Goal: Navigation & Orientation: Find specific page/section

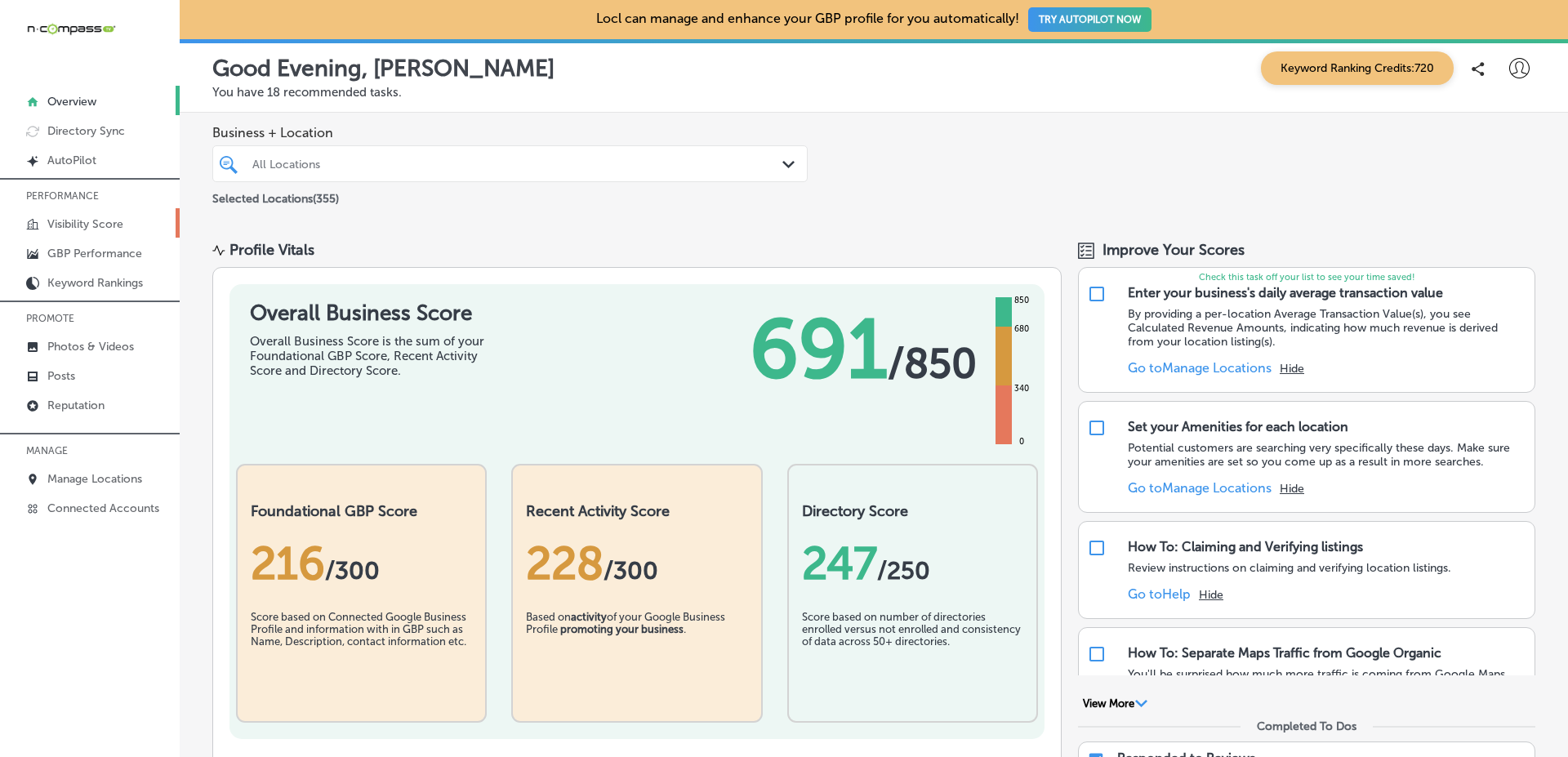
click at [154, 219] on link "Visibility Score" at bounding box center [89, 223] width 179 height 29
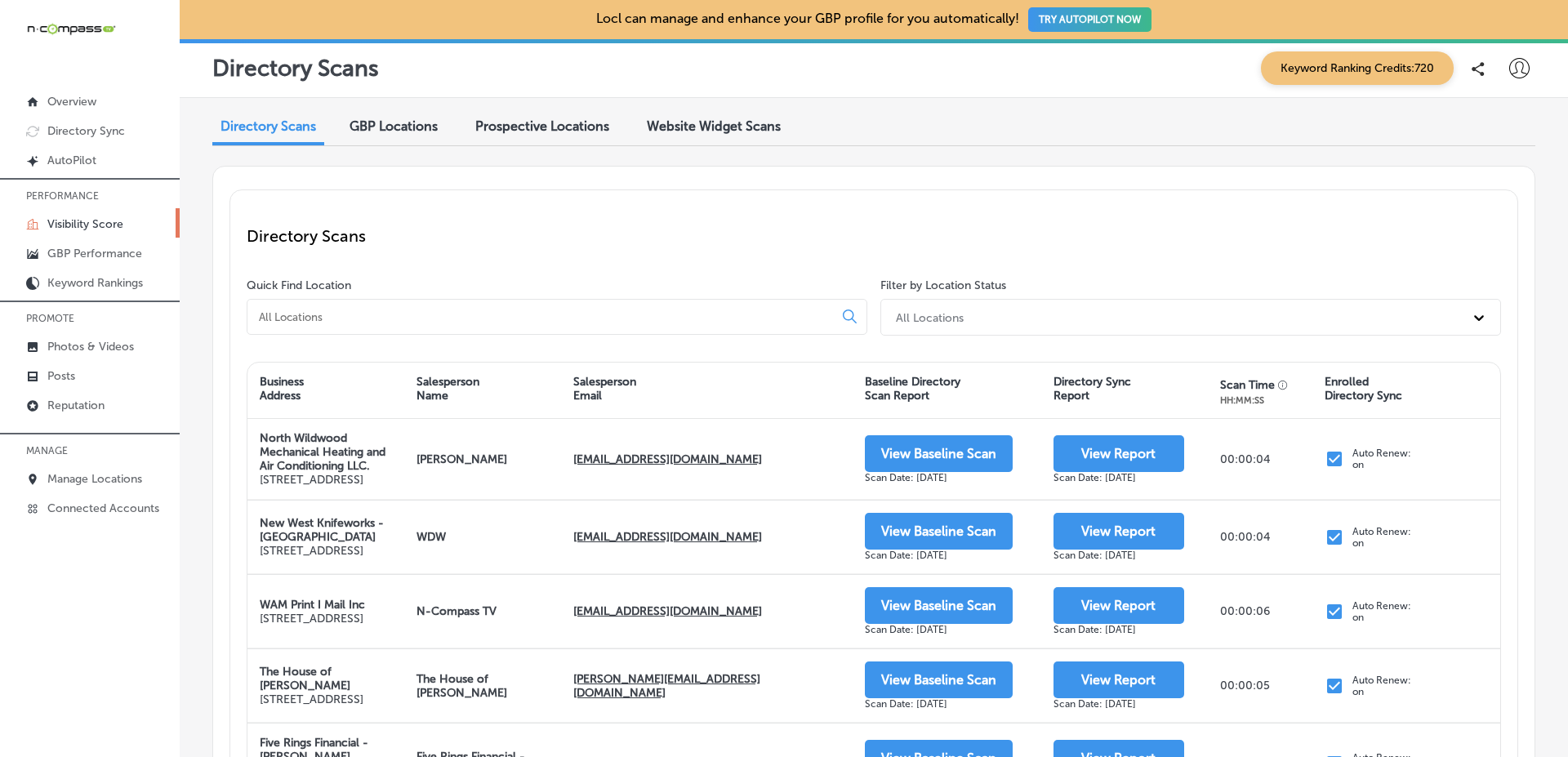
click at [756, 143] on div "Website Widget Scans" at bounding box center [714, 127] width 159 height 36
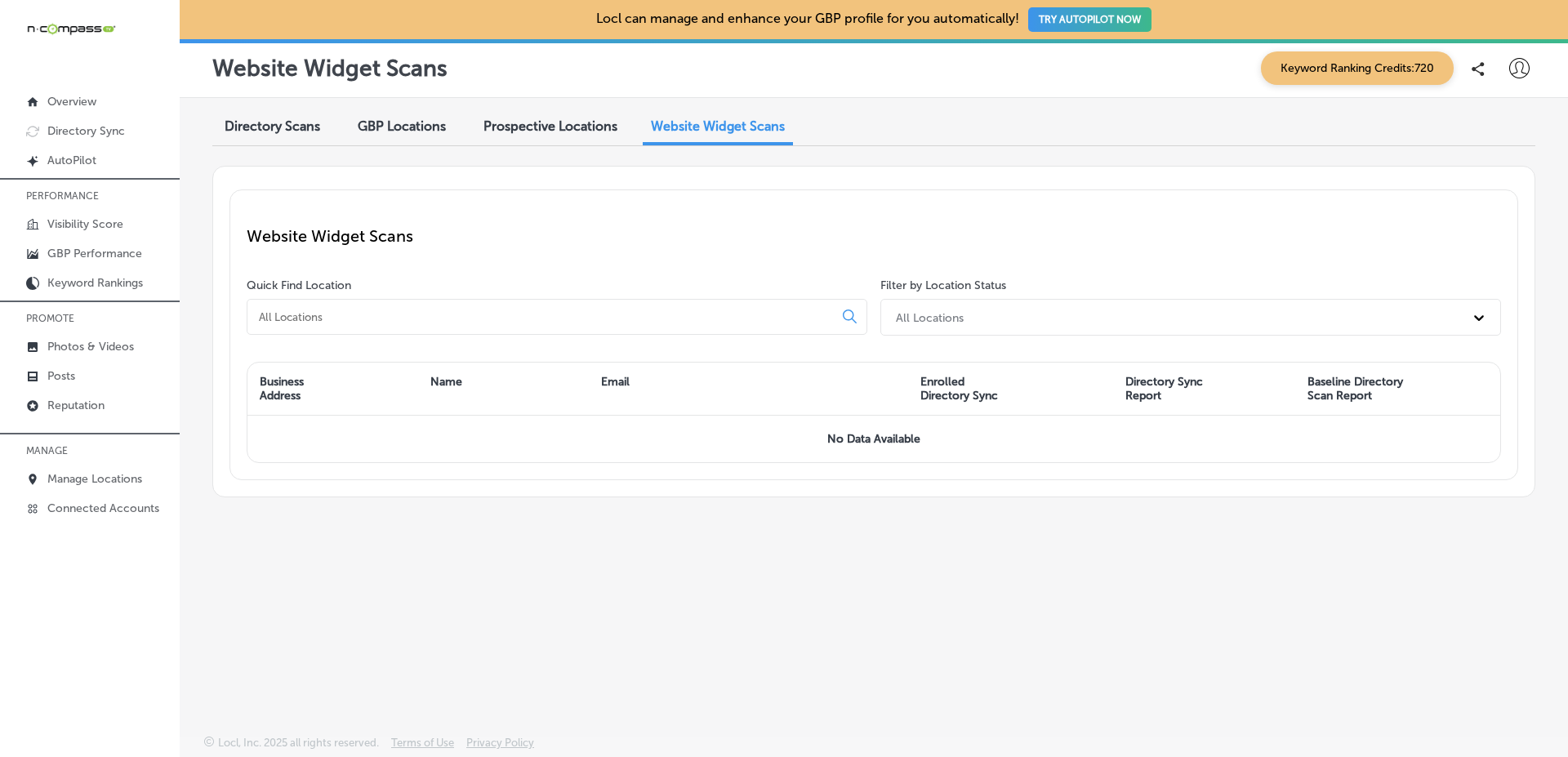
click at [250, 124] on span "Directory Scans" at bounding box center [272, 126] width 95 height 16
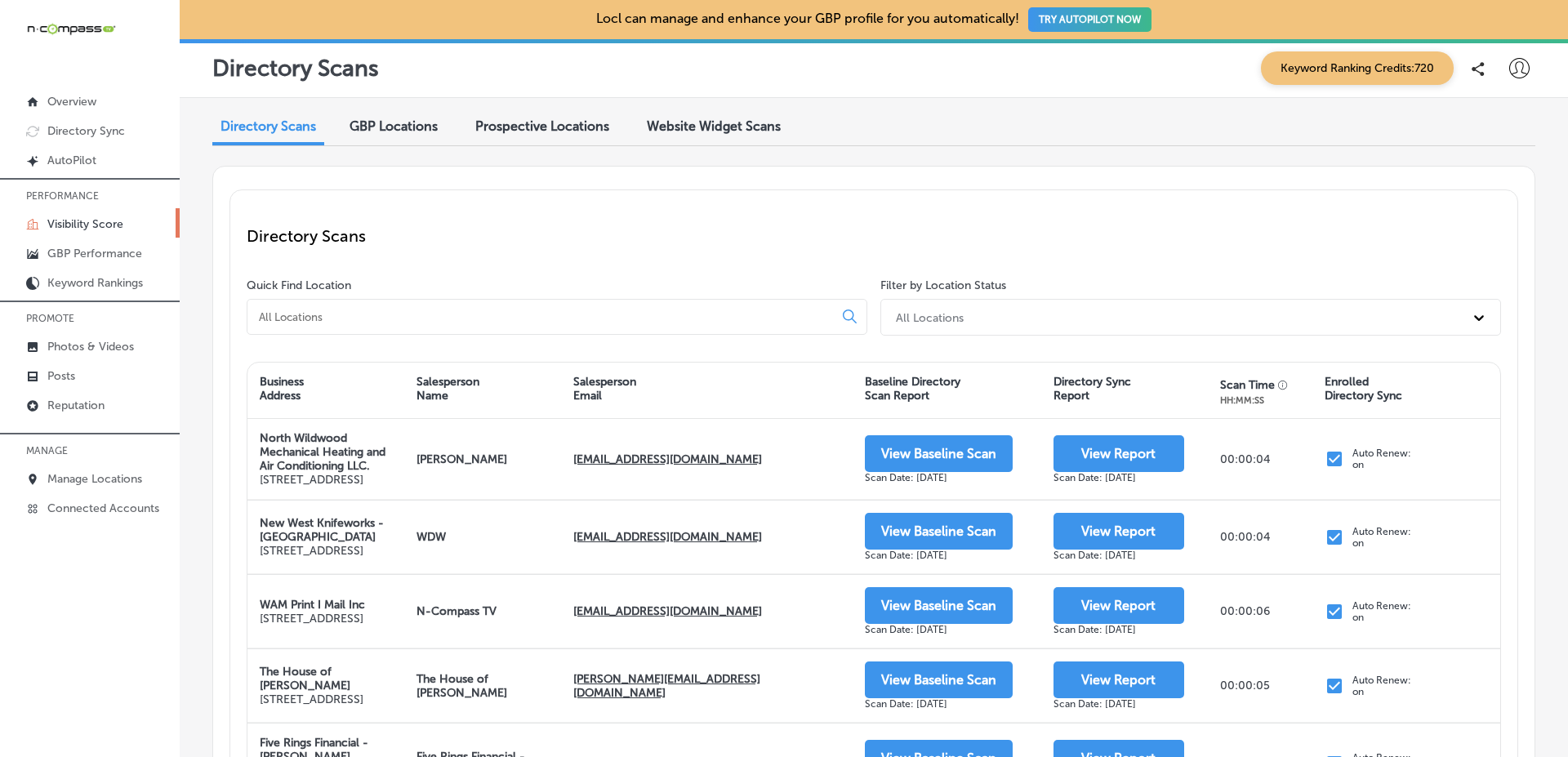
click at [964, 228] on p "Directory Scans" at bounding box center [874, 236] width 1254 height 20
